Goal: Task Accomplishment & Management: Manage account settings

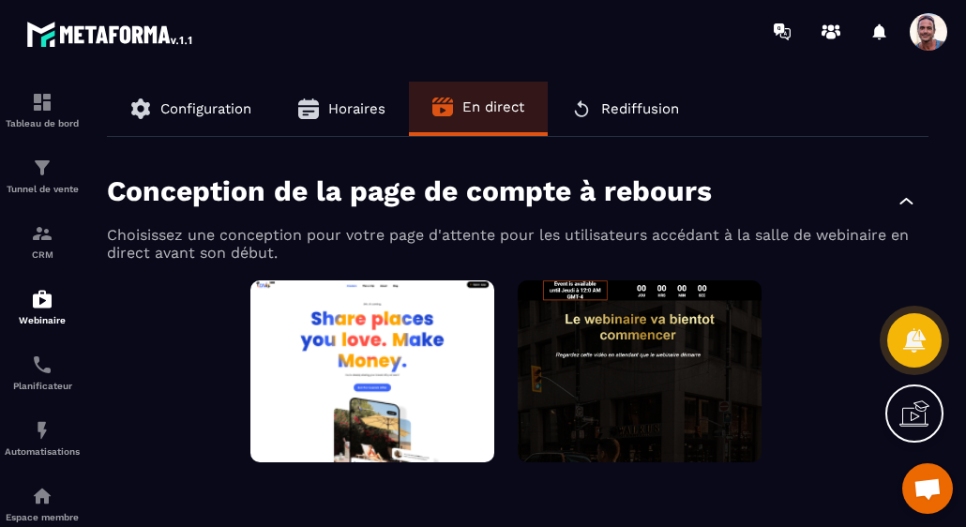
scroll to position [50, 0]
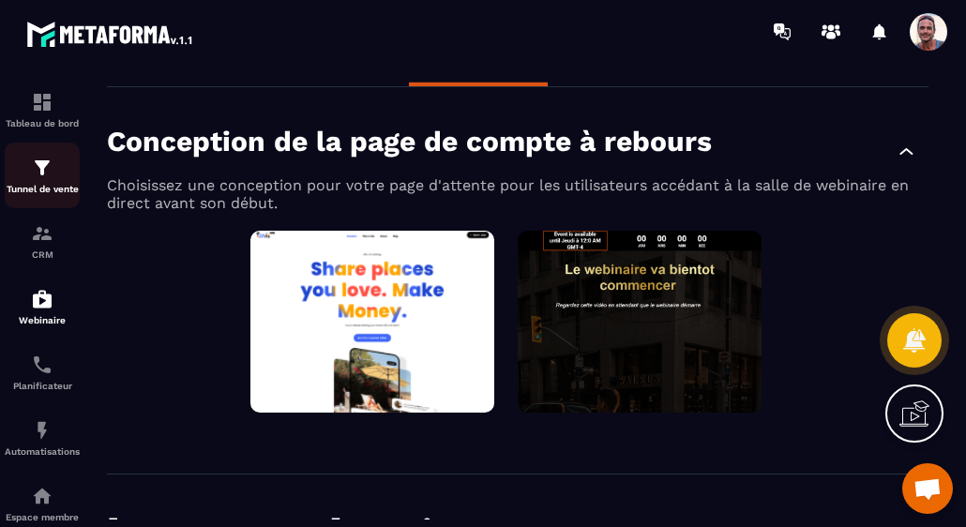
click at [39, 170] on img at bounding box center [42, 168] width 23 height 23
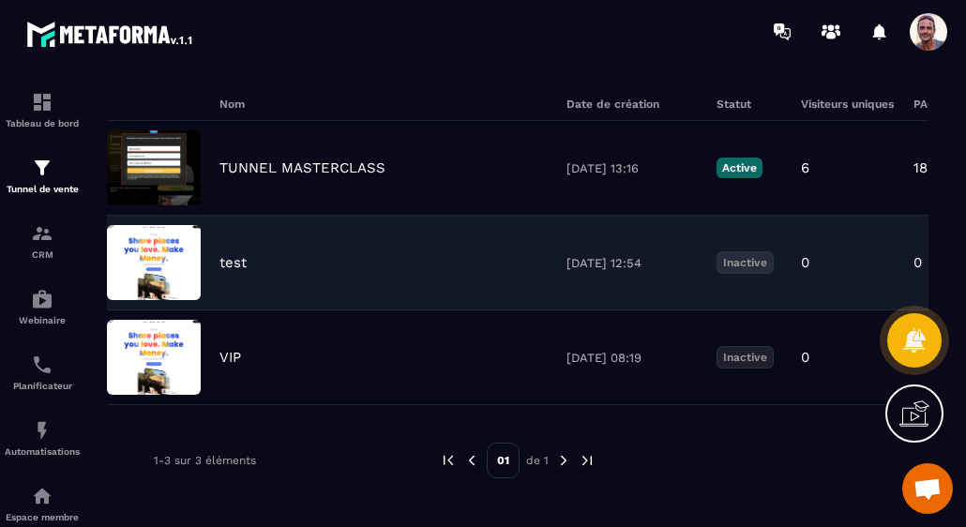
scroll to position [143, 0]
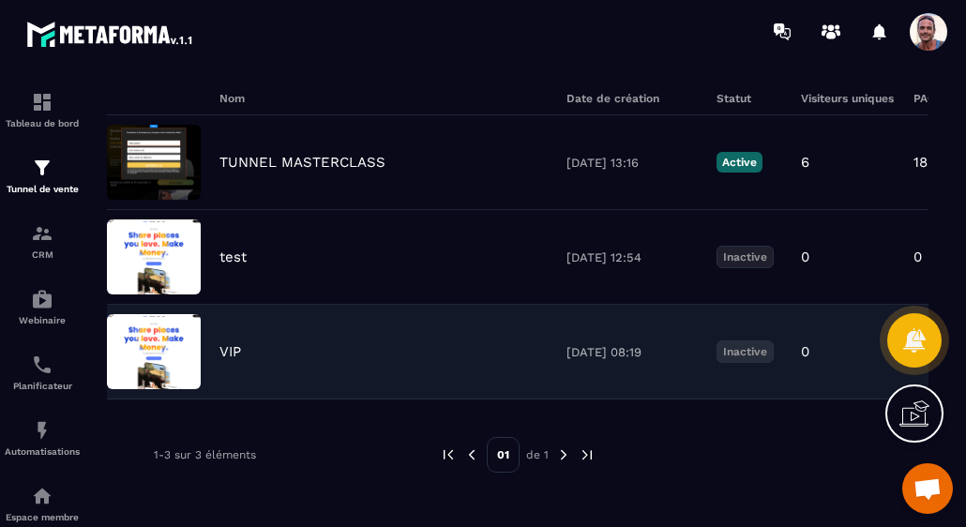
click at [317, 323] on div "VIP 24/07/2025 08:19 Inactive 0 0 0 0,00 € 0" at bounding box center [518, 352] width 822 height 95
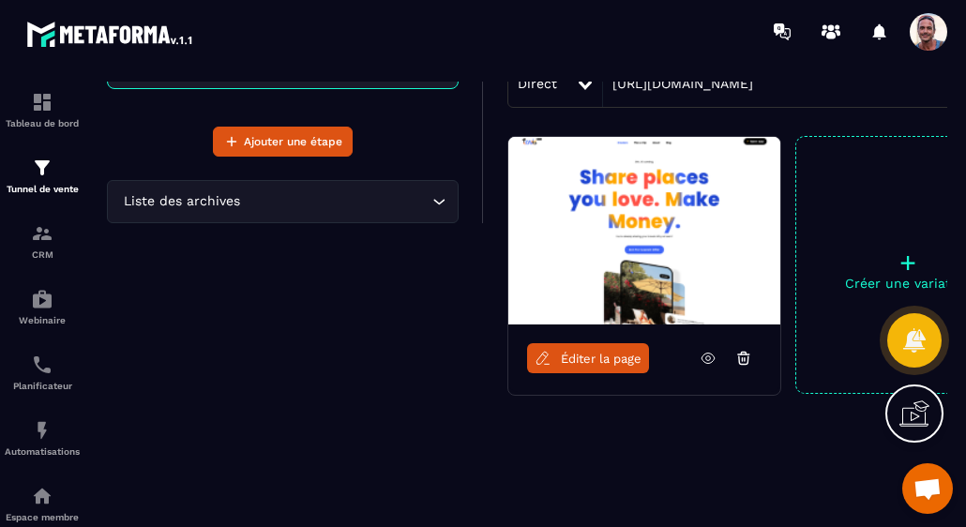
scroll to position [222, 0]
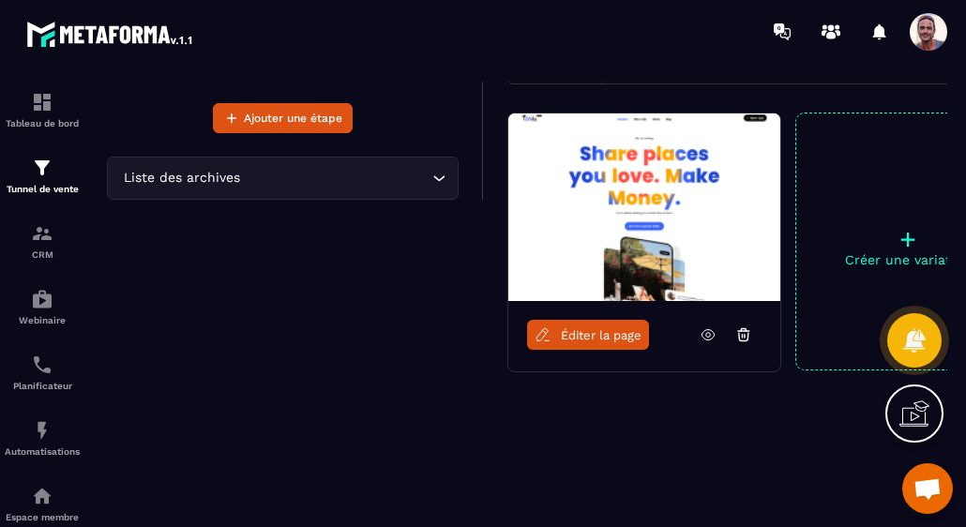
click at [605, 335] on span "Éditer la page" at bounding box center [601, 335] width 81 height 14
